Goal: Task Accomplishment & Management: Use online tool/utility

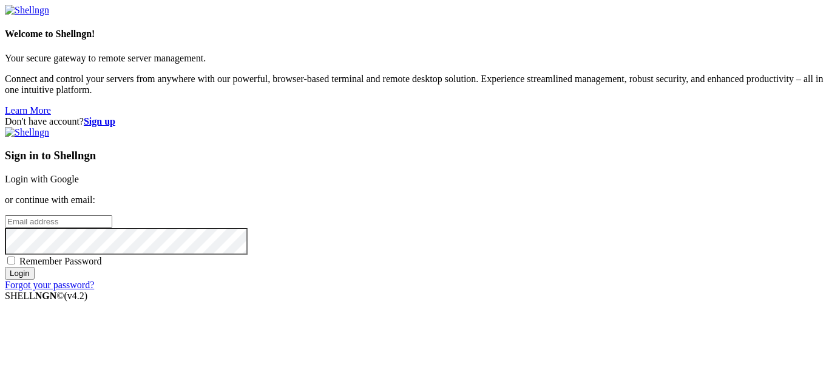
click at [112, 215] on input "email" at bounding box center [58, 221] width 107 height 13
type input "[EMAIL_ADDRESS][DOMAIN_NAME]"
click at [5, 267] on input "Login" at bounding box center [20, 273] width 30 height 13
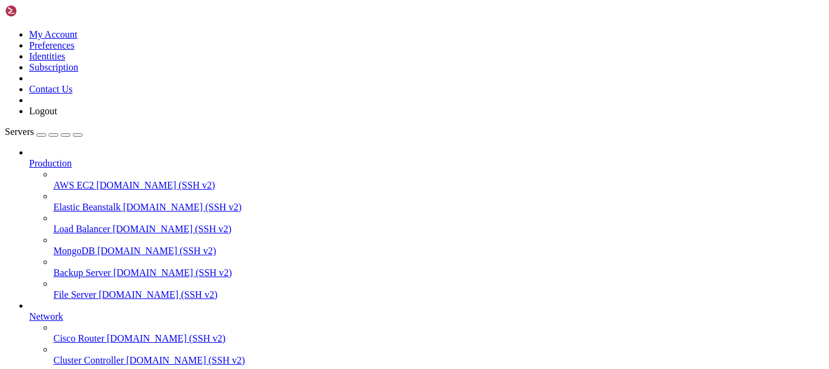
scroll to position [121, 0]
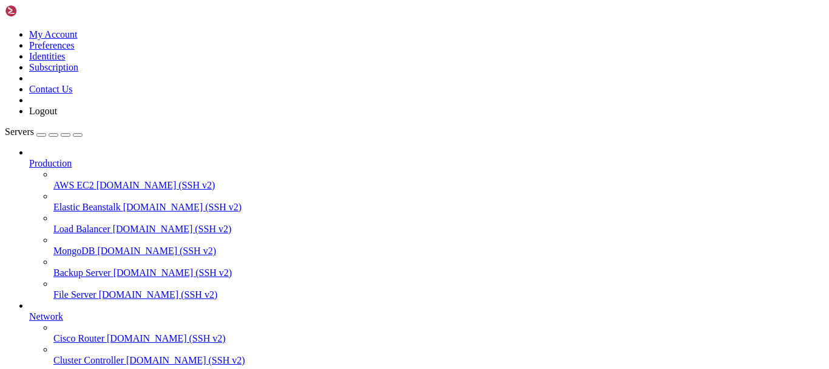
type input "/root"
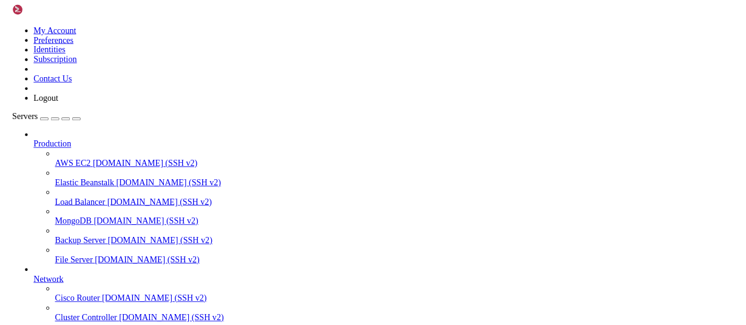
scroll to position [204, 0]
